Goal: Complete application form: Complete application form

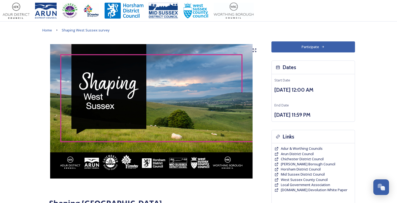
click at [312, 45] on button "Participate" at bounding box center [312, 46] width 83 height 11
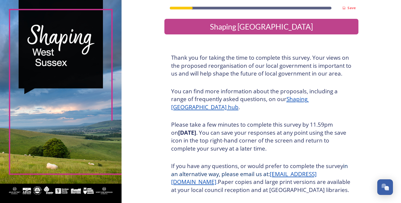
click at [253, 26] on div "Shaping [GEOGRAPHIC_DATA]" at bounding box center [261, 26] width 190 height 11
click at [309, 99] on u "Shaping [GEOGRAPHIC_DATA] hub" at bounding box center [240, 103] width 138 height 16
click at [252, 27] on div "Shaping [GEOGRAPHIC_DATA]" at bounding box center [261, 26] width 190 height 11
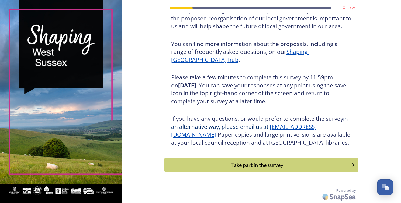
scroll to position [55, 0]
click at [259, 163] on div "Take part in the survey" at bounding box center [257, 165] width 182 height 8
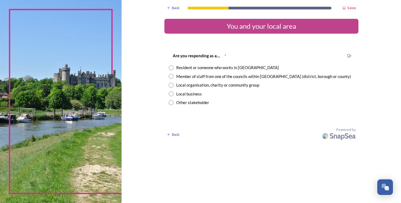
click at [170, 68] on input "radio" at bounding box center [171, 67] width 5 height 5
radio input "true"
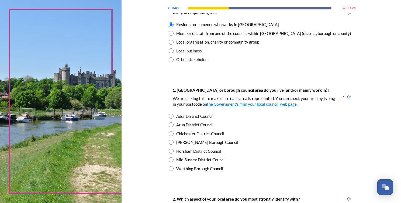
scroll to position [54, 0]
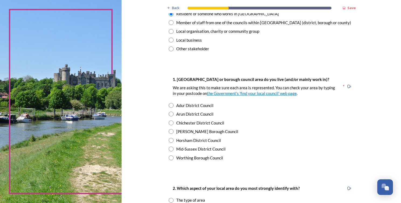
click at [169, 106] on input "radio" at bounding box center [171, 105] width 5 height 5
radio input "true"
click at [169, 112] on input "radio" at bounding box center [171, 114] width 5 height 5
radio input "true"
click at [169, 103] on input "radio" at bounding box center [171, 105] width 5 height 5
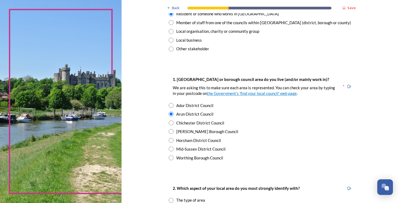
radio input "true"
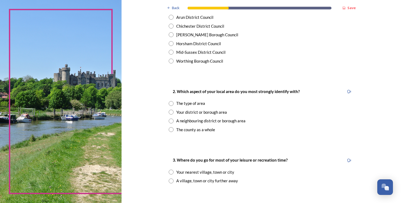
scroll to position [162, 0]
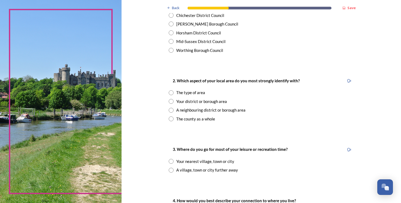
click at [169, 93] on input "radio" at bounding box center [171, 92] width 5 height 5
radio input "true"
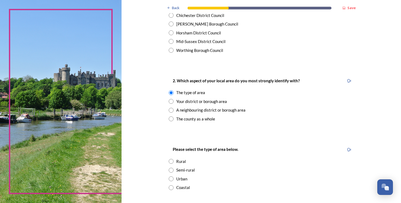
click at [169, 188] on input "radio" at bounding box center [171, 188] width 5 height 5
radio input "true"
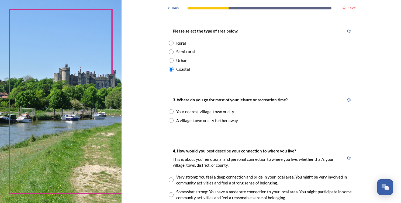
scroll to position [291, 0]
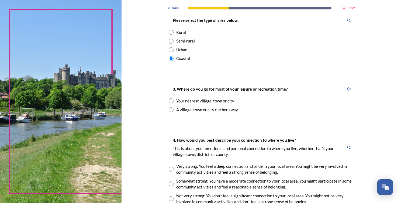
click at [169, 101] on input "radio" at bounding box center [171, 101] width 5 height 5
radio input "true"
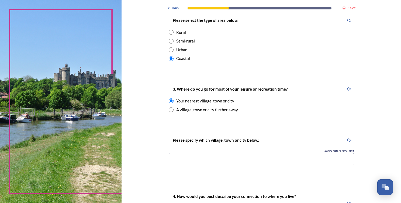
click at [204, 158] on input at bounding box center [261, 159] width 185 height 12
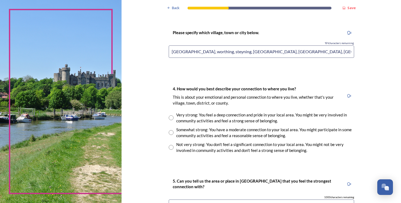
scroll to position [409, 0]
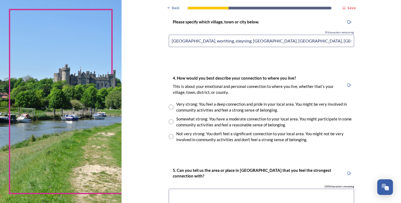
type input "[GEOGRAPHIC_DATA], worthing, steyning, [GEOGRAPHIC_DATA], [GEOGRAPHIC_DATA], [G…"
click at [169, 121] on input "radio" at bounding box center [171, 122] width 5 height 5
radio input "true"
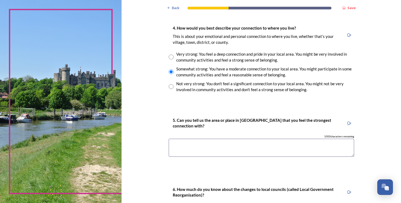
scroll to position [463, 0]
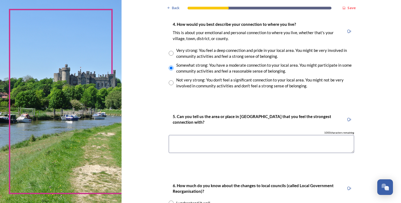
click at [224, 140] on textarea at bounding box center [261, 144] width 185 height 18
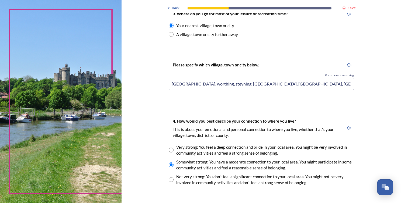
scroll to position [355, 0]
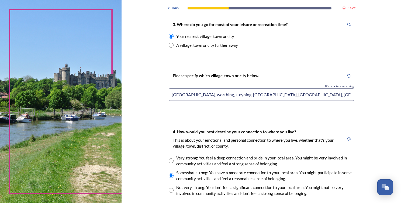
type textarea "Adur"
click at [169, 94] on input "[GEOGRAPHIC_DATA], worthing, steyning, [GEOGRAPHIC_DATA], [GEOGRAPHIC_DATA], [G…" at bounding box center [261, 95] width 185 height 12
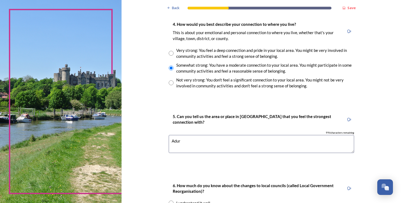
scroll to position [474, 0]
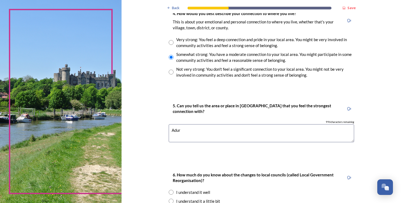
type input "shoreham, [GEOGRAPHIC_DATA], [GEOGRAPHIC_DATA], [GEOGRAPHIC_DATA], [GEOGRAPHIC_…"
click at [222, 129] on textarea "Adur" at bounding box center [261, 133] width 185 height 18
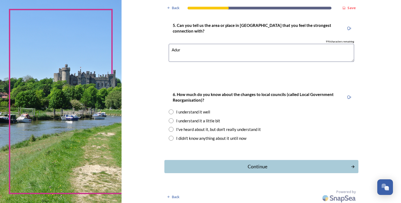
scroll to position [555, 0]
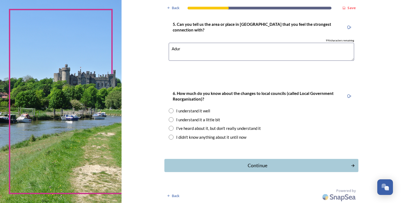
click at [169, 110] on input "radio" at bounding box center [171, 111] width 5 height 5
radio input "true"
click at [260, 165] on div "Continue" at bounding box center [257, 165] width 182 height 7
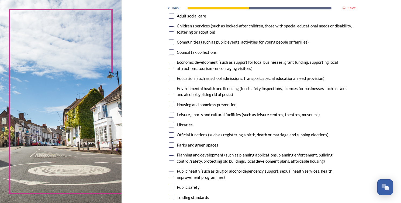
scroll to position [65, 0]
click at [170, 42] on input "checkbox" at bounding box center [171, 41] width 5 height 5
checkbox input "true"
click at [170, 64] on input "checkbox" at bounding box center [171, 64] width 5 height 5
checkbox input "true"
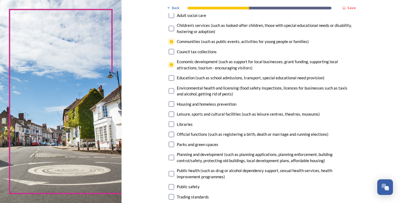
click at [169, 114] on input "checkbox" at bounding box center [171, 114] width 5 height 5
checkbox input "true"
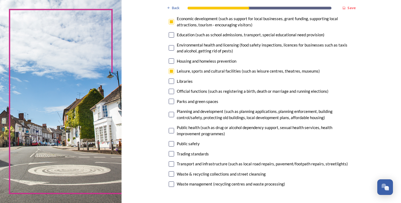
scroll to position [118, 0]
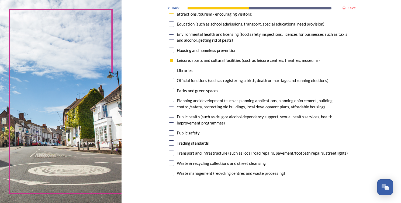
click at [169, 91] on input "checkbox" at bounding box center [171, 90] width 5 height 5
checkbox input "true"
click at [169, 154] on input "checkbox" at bounding box center [171, 153] width 5 height 5
checkbox input "true"
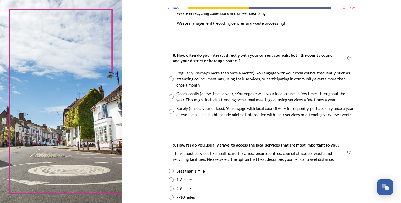
scroll to position [269, 0]
click at [169, 110] on input "radio" at bounding box center [171, 111] width 5 height 5
radio input "true"
click at [169, 76] on input "radio" at bounding box center [171, 78] width 5 height 5
radio input "true"
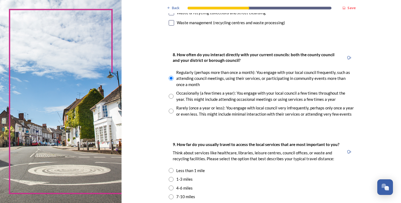
click at [169, 109] on input "radio" at bounding box center [171, 111] width 5 height 5
radio input "true"
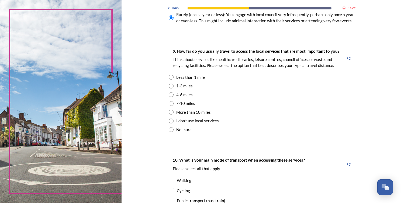
scroll to position [366, 0]
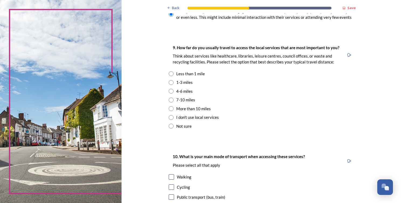
click at [169, 74] on input "radio" at bounding box center [171, 73] width 5 height 5
radio input "true"
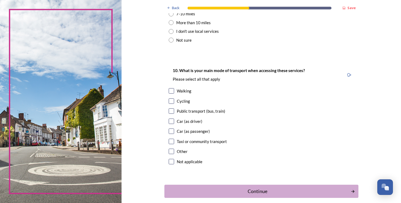
scroll to position [463, 0]
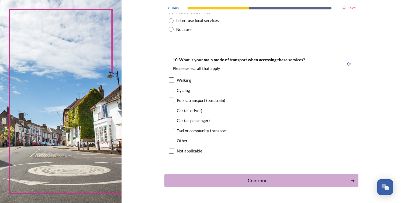
click at [170, 80] on input "checkbox" at bounding box center [171, 80] width 5 height 5
checkbox input "true"
click at [257, 180] on div "Continue" at bounding box center [257, 180] width 182 height 7
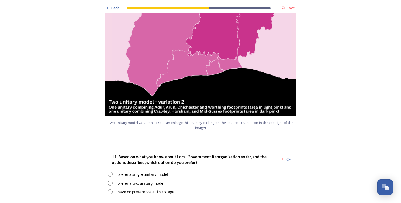
scroll to position [603, 0]
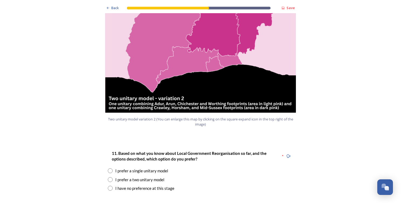
click at [108, 177] on input "radio" at bounding box center [110, 179] width 5 height 5
radio input "true"
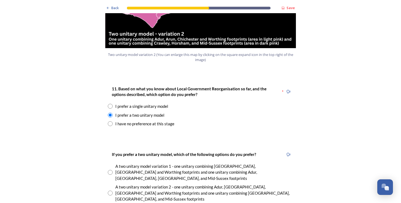
scroll to position [679, 0]
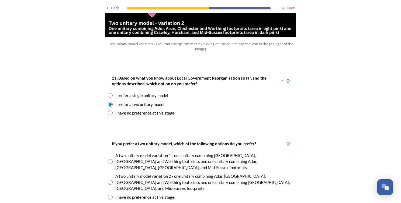
click at [108, 180] on input "radio" at bounding box center [110, 182] width 5 height 5
radio input "true"
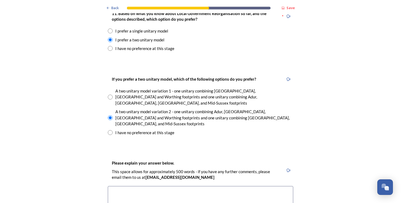
scroll to position [756, 0]
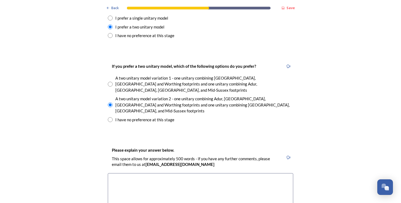
click at [214, 173] on textarea at bounding box center [200, 203] width 185 height 61
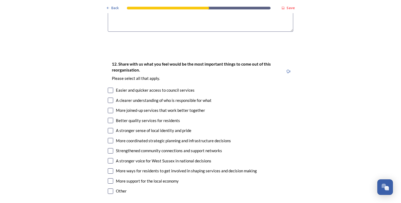
scroll to position [961, 0]
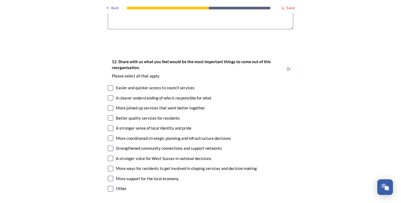
type textarea "As an Adur resident, I identify more with Worthing and Arun than [PERSON_NAME]/…"
click at [108, 95] on input "checkbox" at bounding box center [110, 97] width 5 height 5
checkbox input "true"
click at [108, 106] on input "checkbox" at bounding box center [110, 108] width 5 height 5
checkbox input "true"
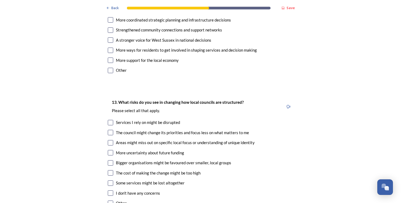
scroll to position [1090, 0]
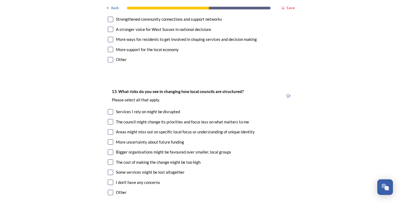
click at [109, 139] on input "checkbox" at bounding box center [110, 141] width 5 height 5
checkbox input "true"
click at [108, 160] on input "checkbox" at bounding box center [110, 162] width 5 height 5
checkbox input "true"
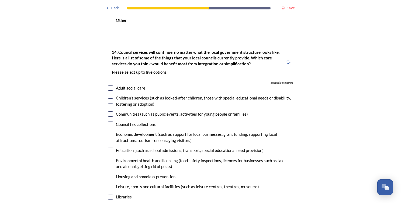
scroll to position [1273, 0]
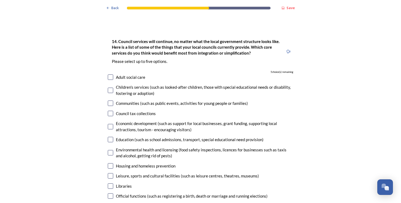
click at [108, 101] on input "checkbox" at bounding box center [110, 103] width 5 height 5
checkbox input "true"
click at [109, 173] on input "checkbox" at bounding box center [110, 175] width 5 height 5
checkbox input "true"
click at [109, 203] on input "checkbox" at bounding box center [110, 206] width 5 height 5
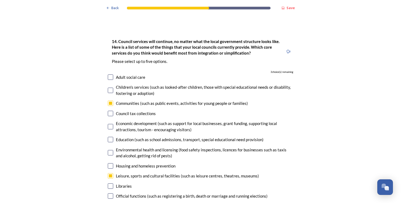
checkbox input "true"
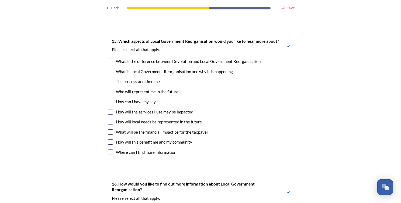
scroll to position [1564, 0]
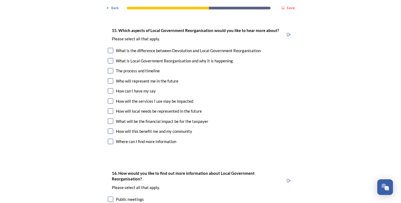
click at [109, 68] on input "checkbox" at bounding box center [110, 70] width 5 height 5
checkbox input "true"
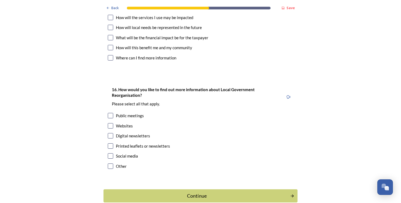
scroll to position [1650, 0]
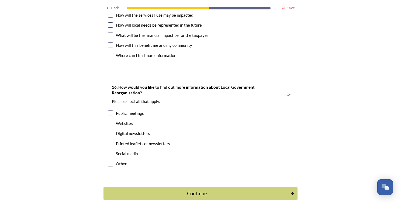
click at [109, 151] on input "checkbox" at bounding box center [110, 153] width 5 height 5
checkbox input "true"
click at [194, 190] on div "Continue" at bounding box center [197, 193] width 182 height 7
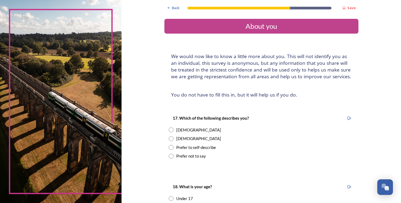
click at [173, 142] on div "[DEMOGRAPHIC_DATA]" at bounding box center [261, 139] width 185 height 6
radio input "true"
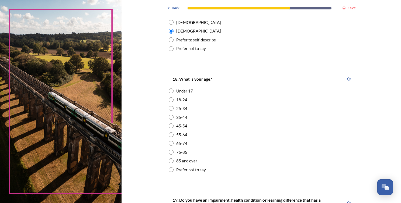
scroll to position [118, 0]
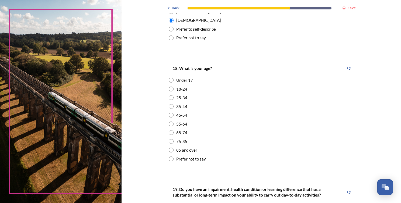
click at [169, 124] on input "radio" at bounding box center [171, 124] width 5 height 5
radio input "true"
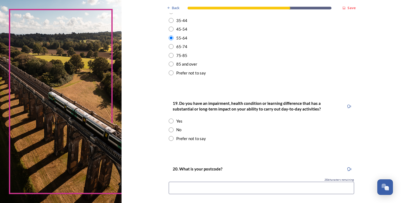
scroll to position [215, 0]
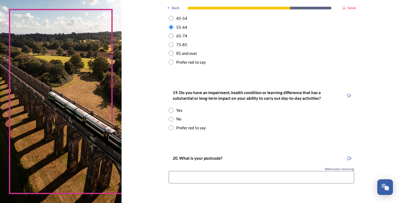
click at [170, 117] on input "radio" at bounding box center [171, 119] width 5 height 5
radio input "true"
click at [196, 179] on input at bounding box center [261, 177] width 185 height 12
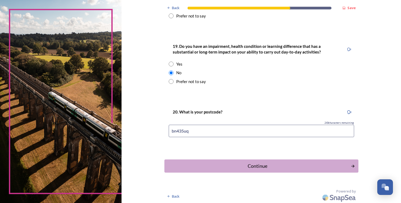
scroll to position [262, 0]
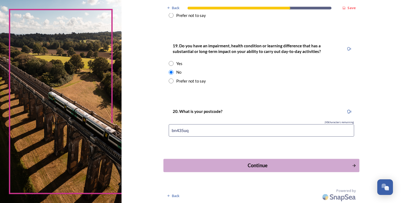
type input "bn435uq"
click at [249, 165] on div "Continue" at bounding box center [257, 165] width 182 height 7
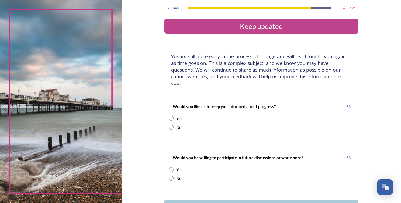
click at [169, 125] on input "radio" at bounding box center [171, 127] width 5 height 5
radio input "true"
click at [169, 167] on input "radio" at bounding box center [171, 169] width 5 height 5
radio input "true"
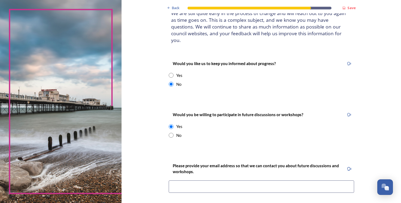
scroll to position [54, 0]
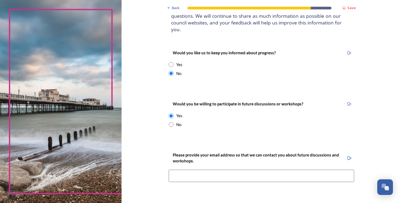
click at [290, 170] on input at bounding box center [261, 176] width 185 height 12
type input "[PERSON_NAME][EMAIL_ADDRESS][DOMAIN_NAME]"
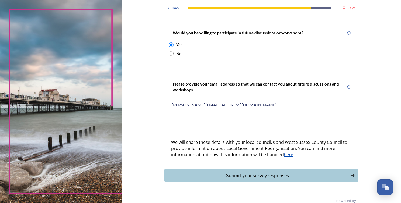
scroll to position [128, 0]
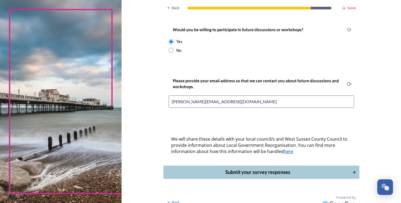
click at [267, 169] on div "Submit your survey responses" at bounding box center [257, 172] width 182 height 7
